Goal: Task Accomplishment & Management: Use online tool/utility

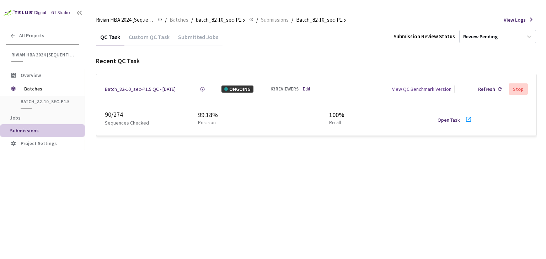
click at [451, 122] on link "Open Task" at bounding box center [448, 120] width 22 height 6
click at [144, 90] on div "Batch_82-10_sec-P1.5 QC - 17 Sep, 2025" at bounding box center [140, 89] width 71 height 7
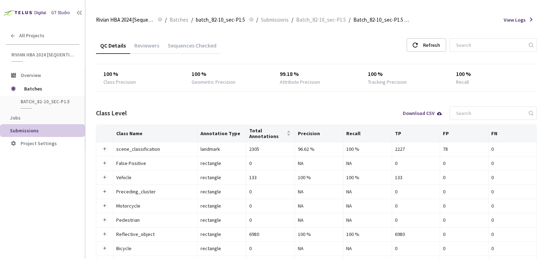
click at [164, 45] on div "Sequences Checked" at bounding box center [191, 48] width 57 height 12
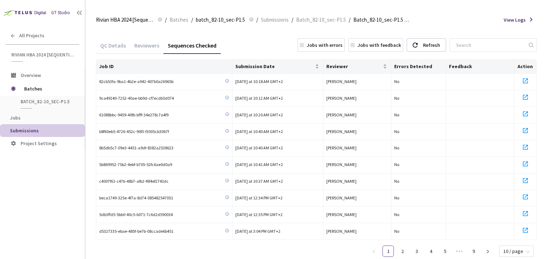
click at [138, 42] on div "Reviewers" at bounding box center [146, 48] width 33 height 12
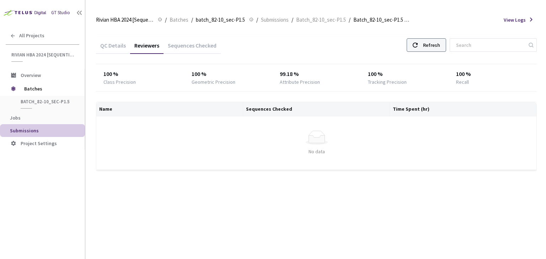
click at [433, 46] on div "Refresh" at bounding box center [431, 45] width 17 height 13
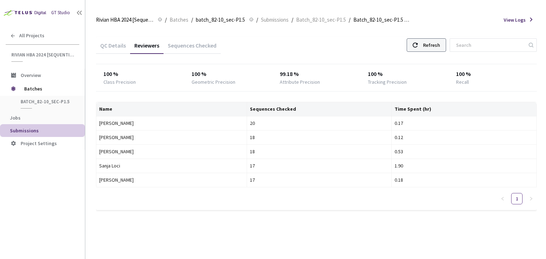
click at [433, 46] on div "Refresh" at bounding box center [431, 45] width 17 height 13
click at [440, 49] on div "Refresh" at bounding box center [431, 45] width 17 height 13
click at [431, 49] on div "Refresh" at bounding box center [426, 45] width 39 height 14
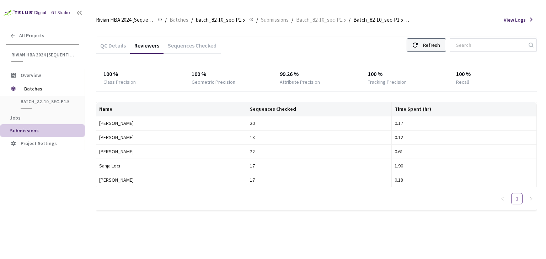
click at [431, 49] on div "Refresh" at bounding box center [426, 45] width 39 height 14
click at [511, 80] on div "Recall" at bounding box center [493, 82] width 74 height 7
click at [418, 48] on div at bounding box center [415, 45] width 5 height 13
click at [434, 41] on div "Refresh" at bounding box center [431, 45] width 17 height 13
click at [440, 48] on div "Refresh" at bounding box center [431, 45] width 17 height 13
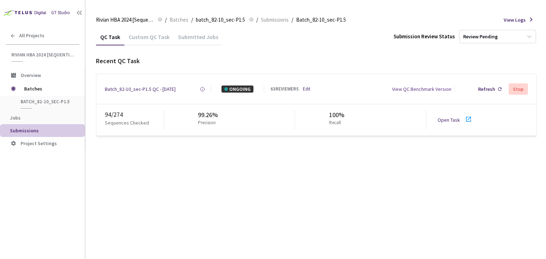
click at [445, 120] on link "Open Task" at bounding box center [448, 120] width 22 height 6
